Goal: Complete application form

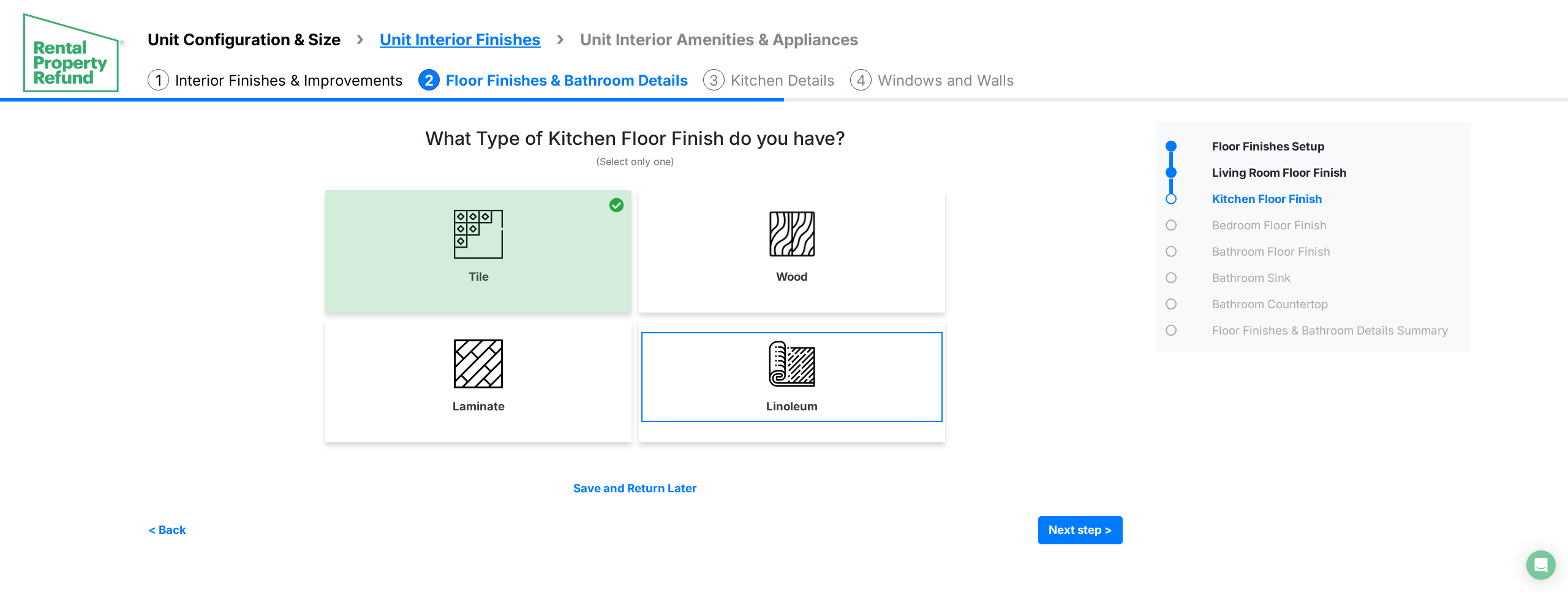
drag, startPoint x: 0, startPoint y: 0, endPoint x: 786, endPoint y: 376, distance: 871.3
click at [773, 270] on link "Wood" at bounding box center [791, 247] width 301 height 89
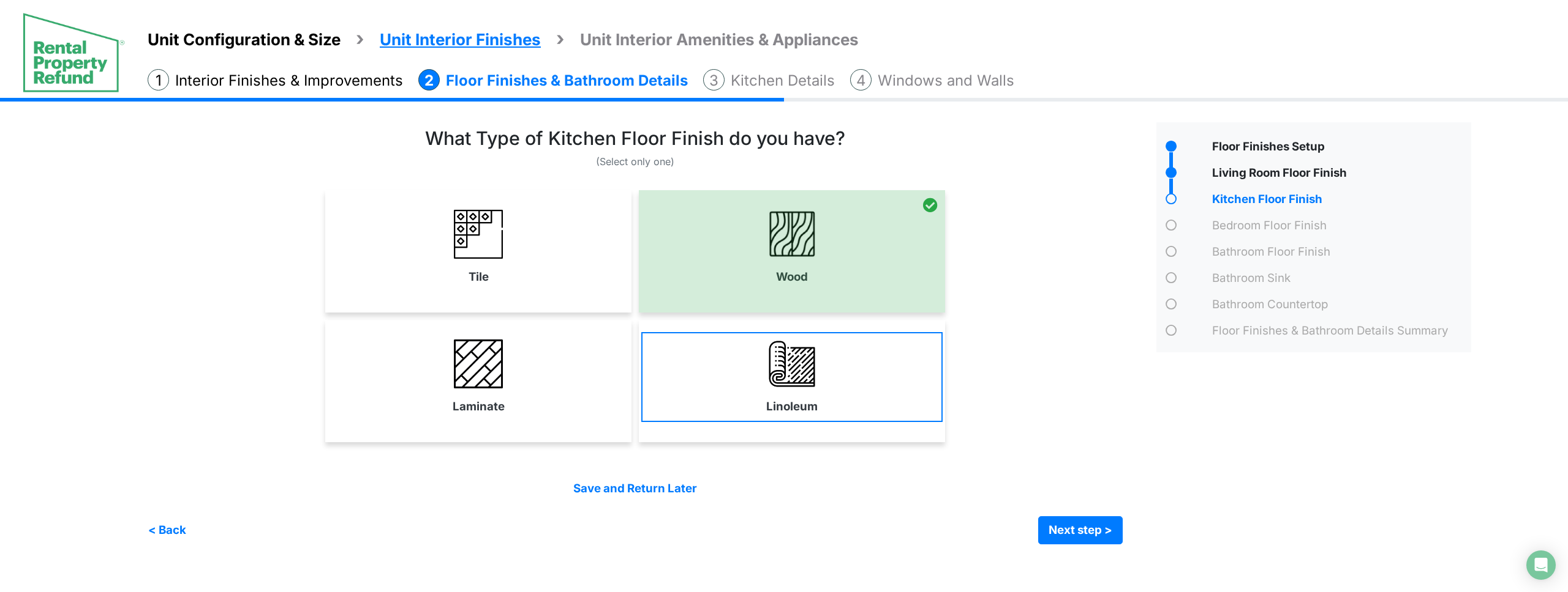
click at [789, 420] on div "Linoleum" at bounding box center [791, 381] width 306 height 122
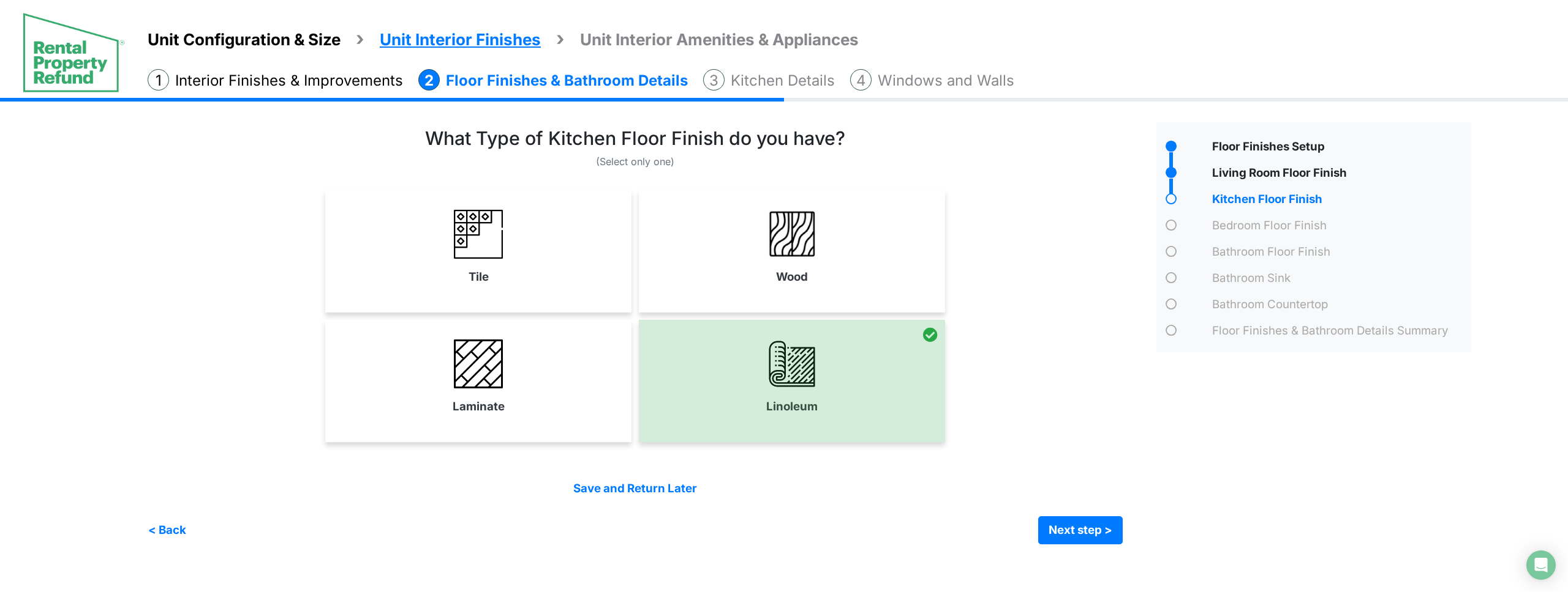
drag, startPoint x: 842, startPoint y: 292, endPoint x: 1055, endPoint y: 498, distance: 296.3
click at [843, 292] on div "Wood" at bounding box center [791, 251] width 306 height 122
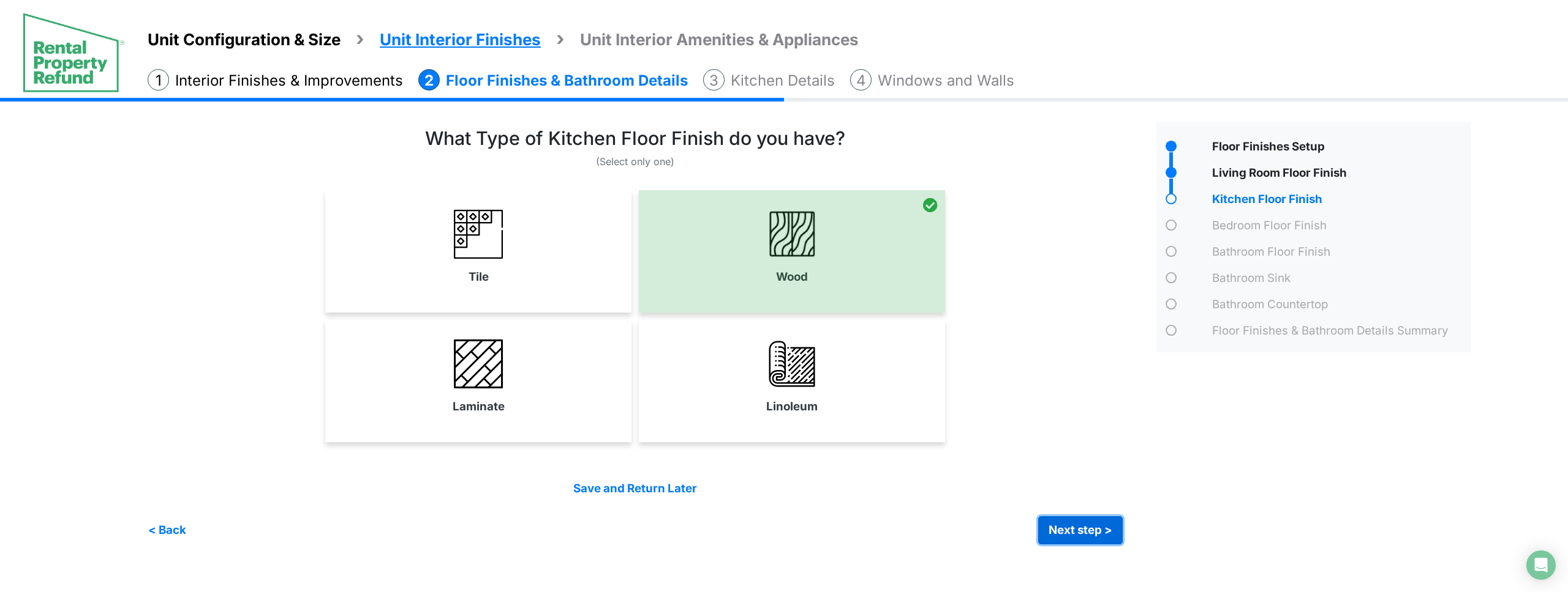
drag, startPoint x: 1088, startPoint y: 530, endPoint x: 1084, endPoint y: 524, distance: 7.2
click at [1088, 530] on button "Next step >" at bounding box center [1080, 530] width 85 height 28
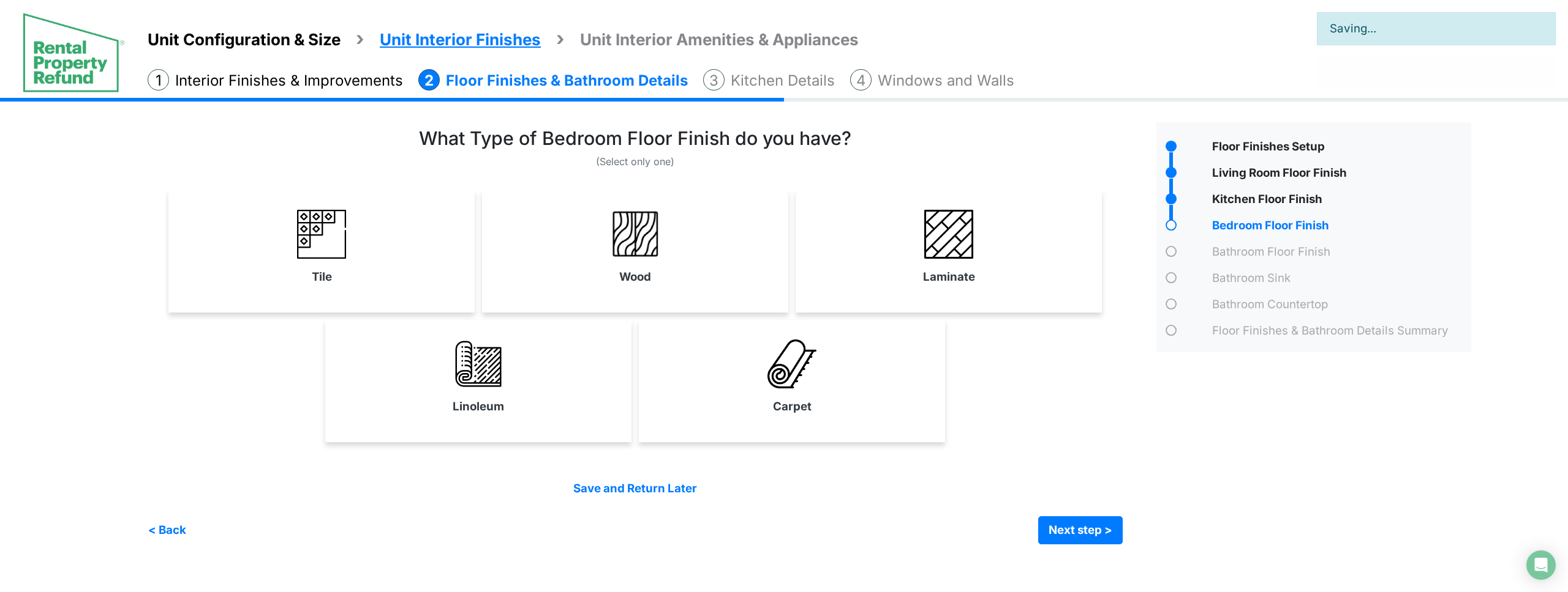
drag, startPoint x: 587, startPoint y: 231, endPoint x: 631, endPoint y: 256, distance: 50.6
click at [586, 231] on link "Wood" at bounding box center [635, 247] width 301 height 89
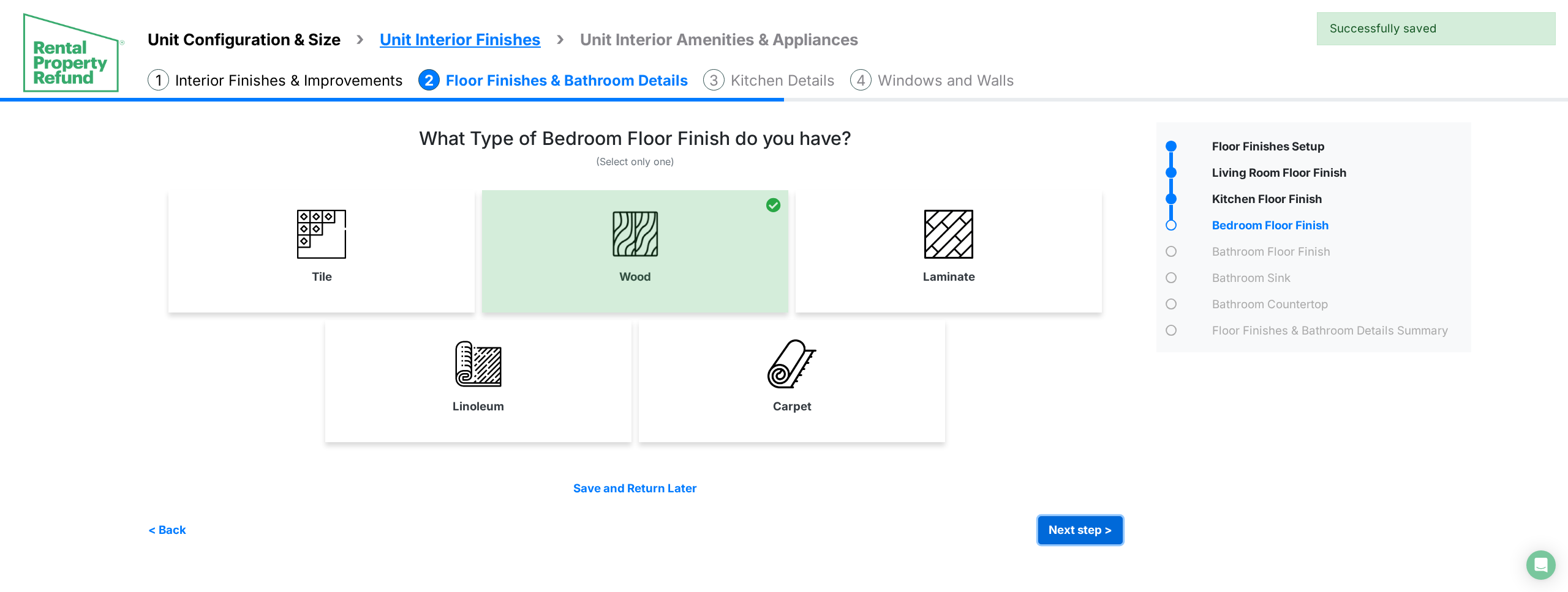
drag, startPoint x: 1079, startPoint y: 531, endPoint x: 1072, endPoint y: 523, distance: 10.6
click at [1079, 531] on button "Next step >" at bounding box center [1080, 530] width 85 height 28
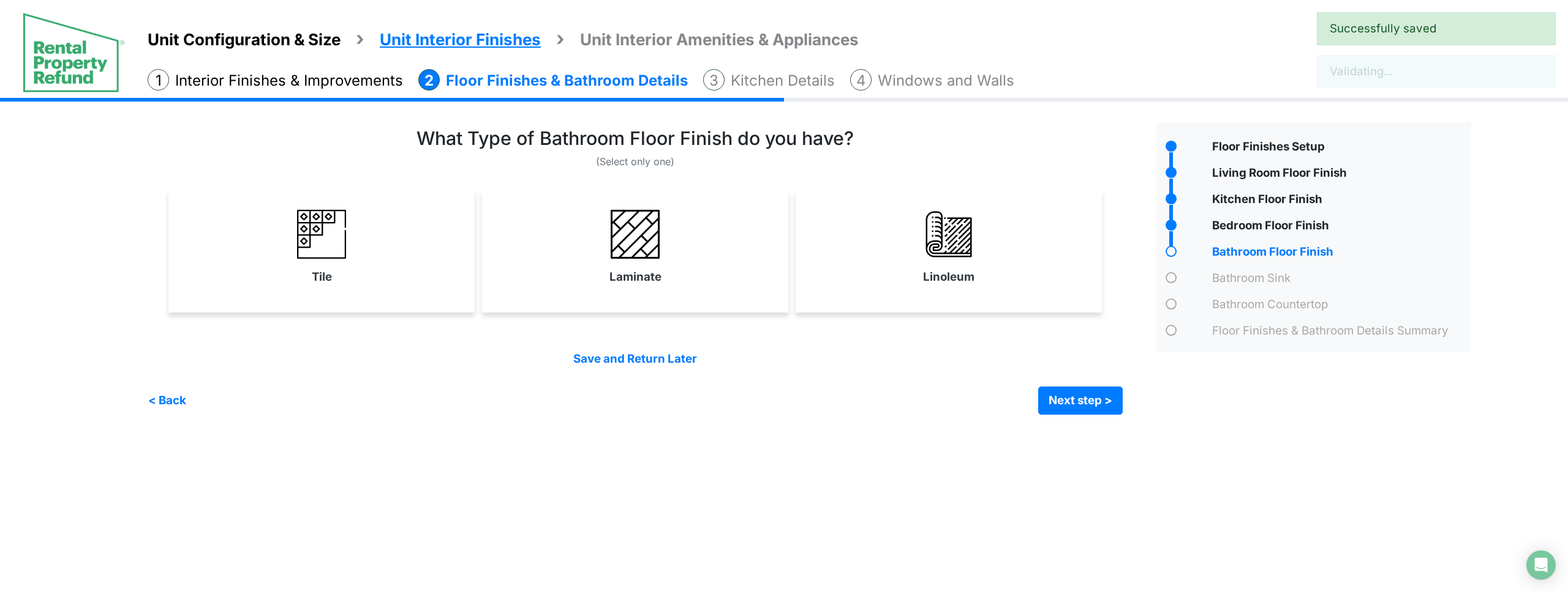
click at [694, 227] on link "Laminate" at bounding box center [635, 247] width 301 height 89
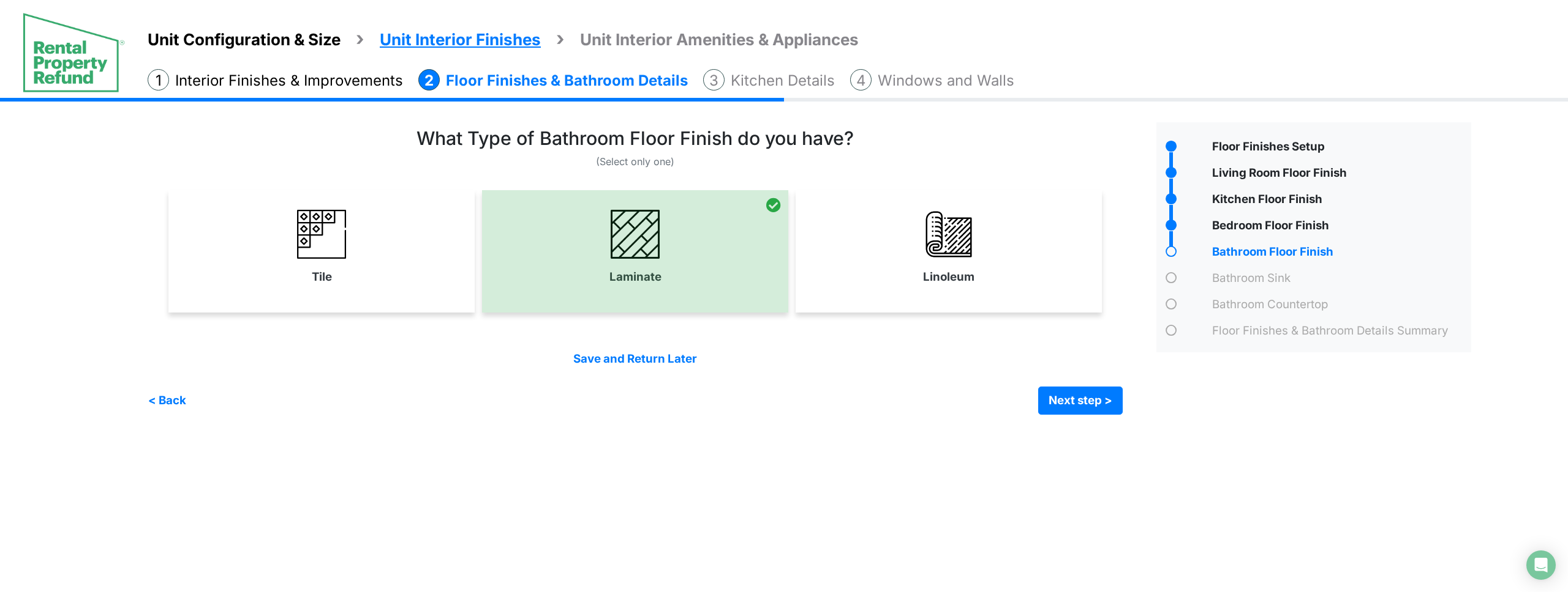
click at [913, 266] on link "Linoleum" at bounding box center [948, 247] width 301 height 89
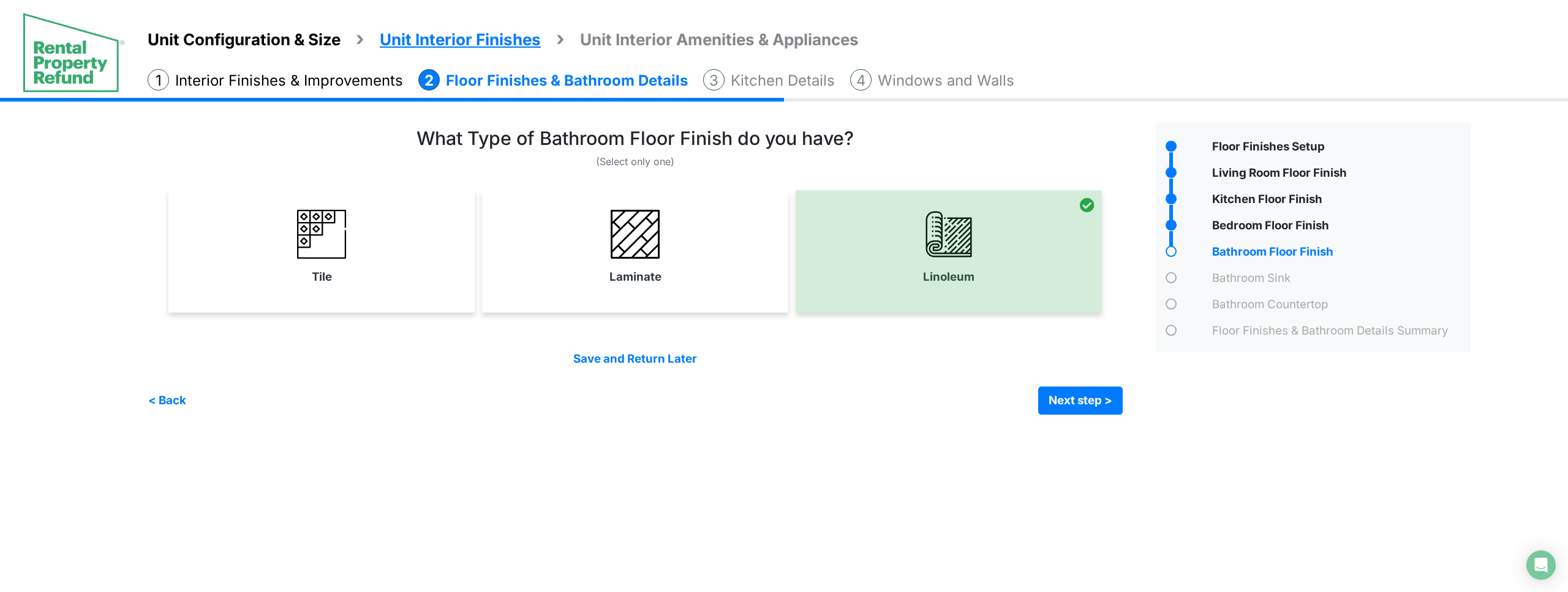
drag, startPoint x: 655, startPoint y: 286, endPoint x: 698, endPoint y: 301, distance: 45.5
click at [655, 286] on link "Laminate" at bounding box center [635, 247] width 301 height 89
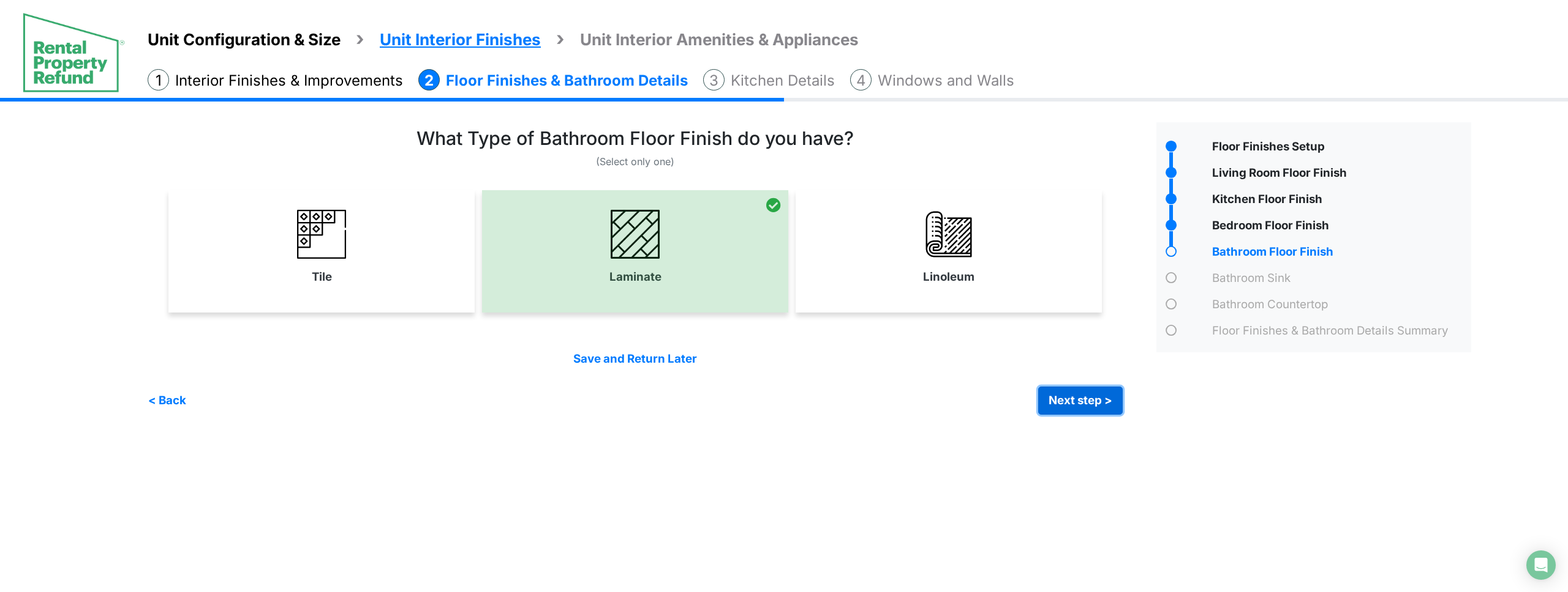
click at [1100, 403] on button "Next step >" at bounding box center [1080, 401] width 85 height 28
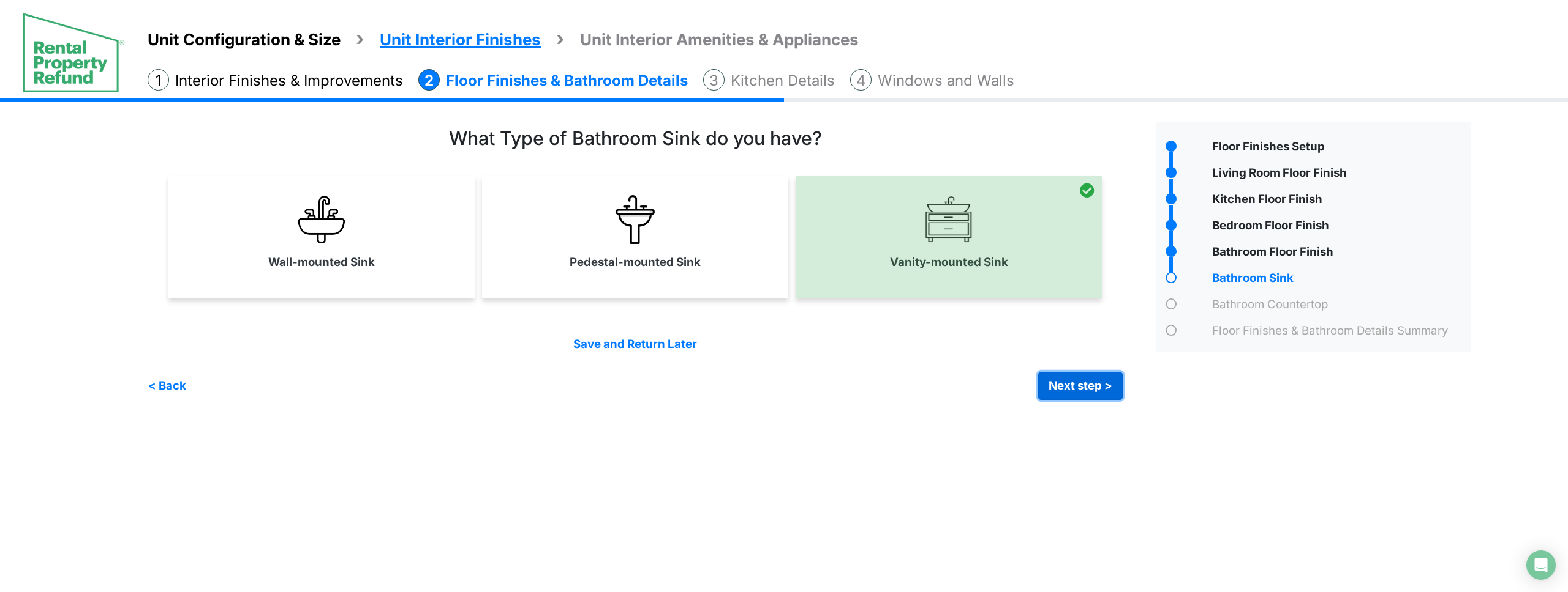
click at [1065, 389] on button "Next step >" at bounding box center [1080, 385] width 85 height 28
